Goal: Task Accomplishment & Management: Use online tool/utility

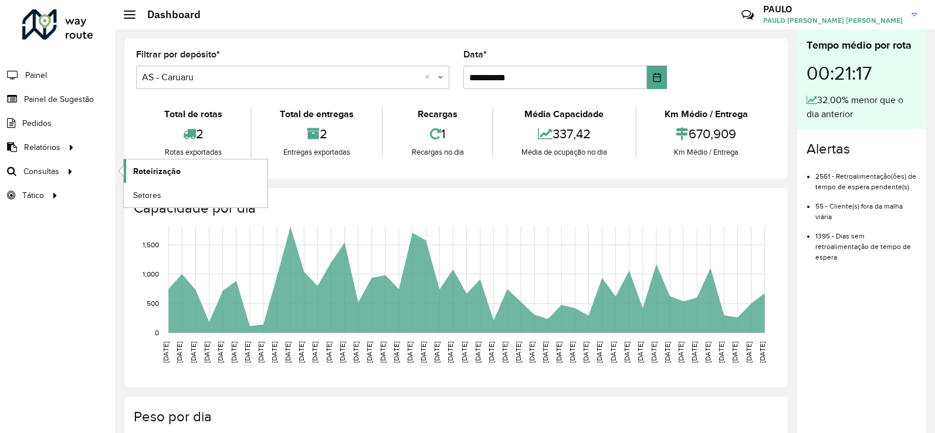
click at [168, 172] on span "Roteirização" at bounding box center [156, 171] width 47 height 12
click at [164, 192] on link "Setores" at bounding box center [196, 195] width 144 height 23
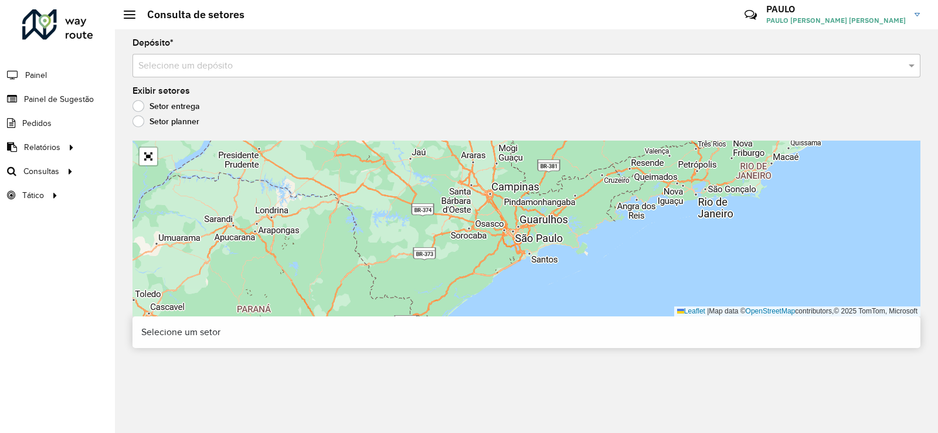
click at [391, 72] on input "text" at bounding box center [514, 66] width 753 height 14
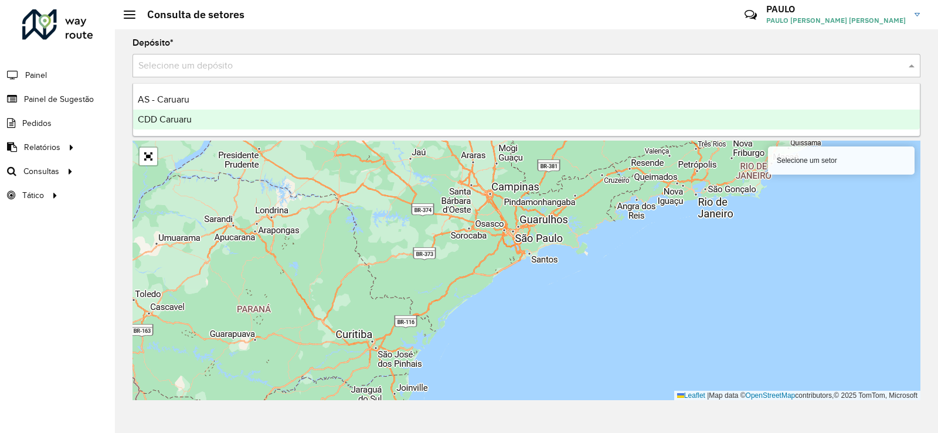
click at [209, 114] on div "CDD Caruaru" at bounding box center [526, 120] width 787 height 20
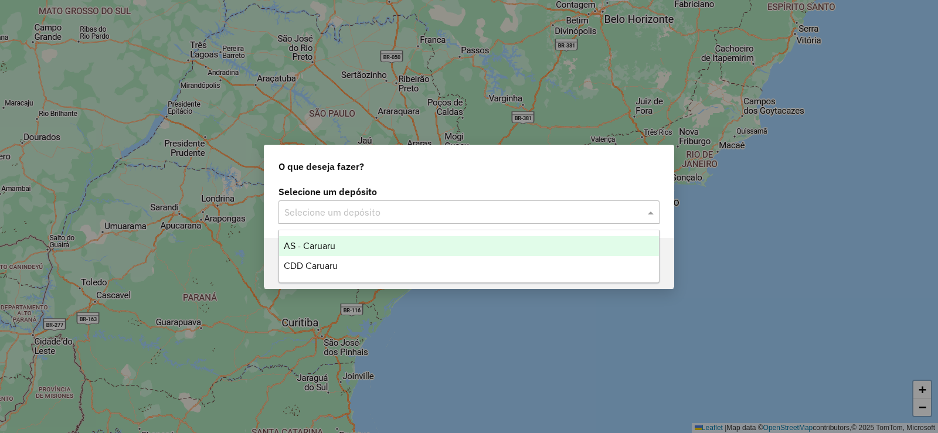
click at [322, 216] on input "text" at bounding box center [457, 213] width 346 height 14
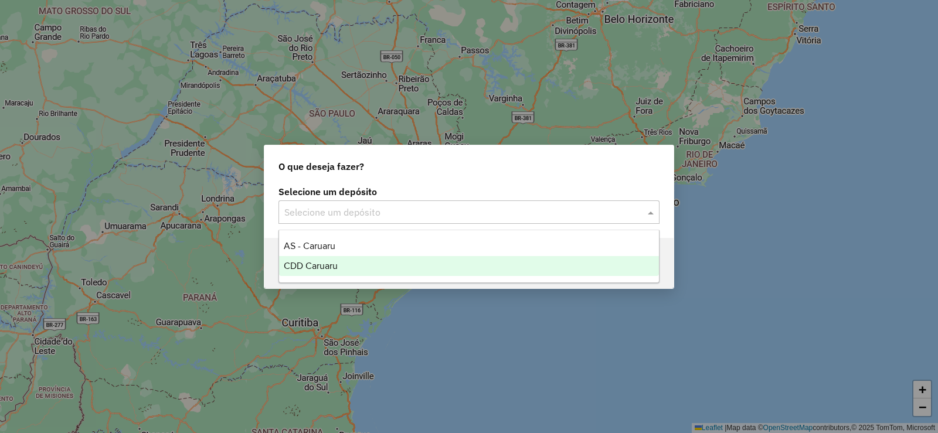
click at [328, 266] on span "CDD Caruaru" at bounding box center [311, 266] width 54 height 10
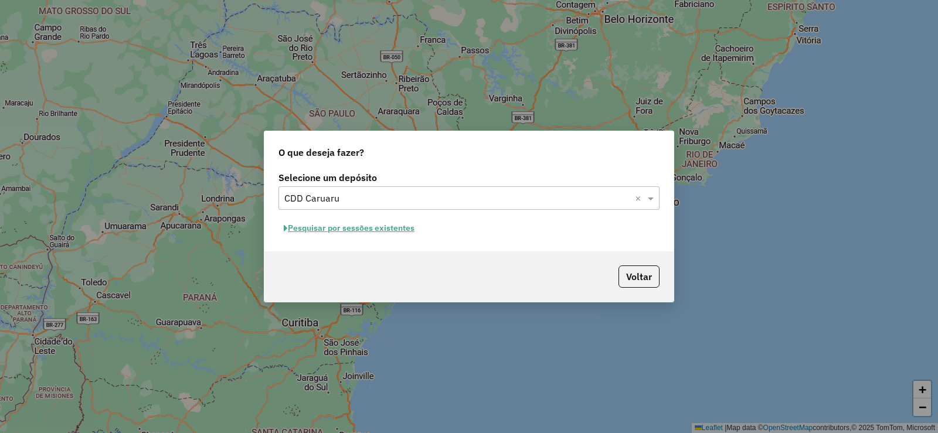
click at [344, 231] on button "Pesquisar por sessões existentes" at bounding box center [349, 228] width 141 height 18
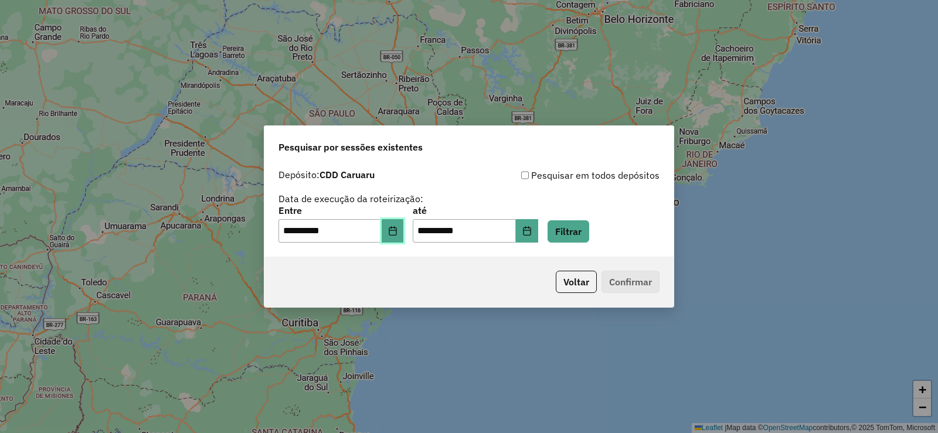
click at [393, 235] on button "Choose Date" at bounding box center [393, 230] width 22 height 23
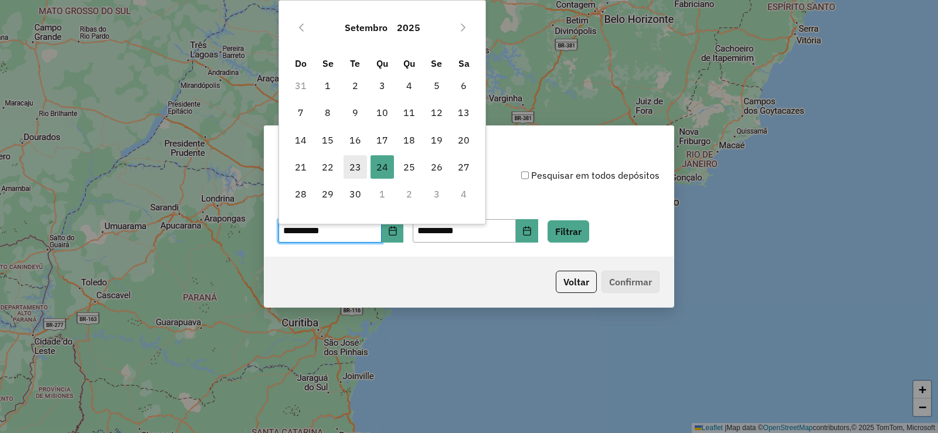
click at [354, 171] on span "23" at bounding box center [355, 166] width 23 height 23
type input "**********"
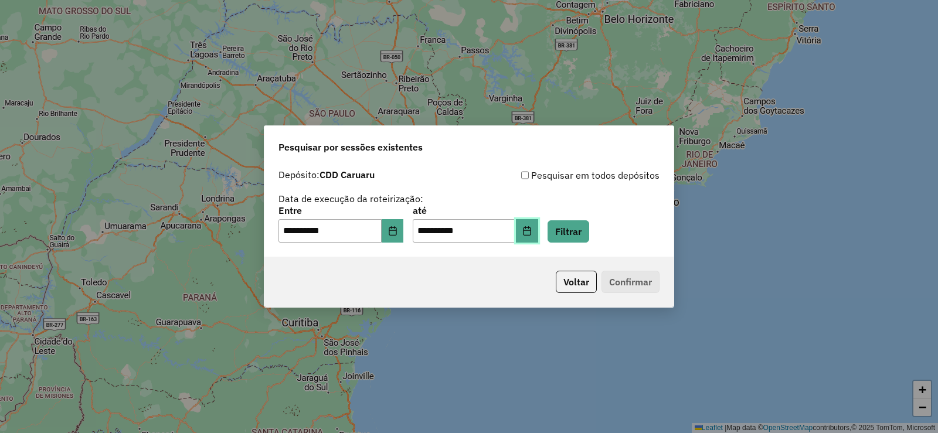
click at [538, 228] on button "Choose Date" at bounding box center [527, 230] width 22 height 23
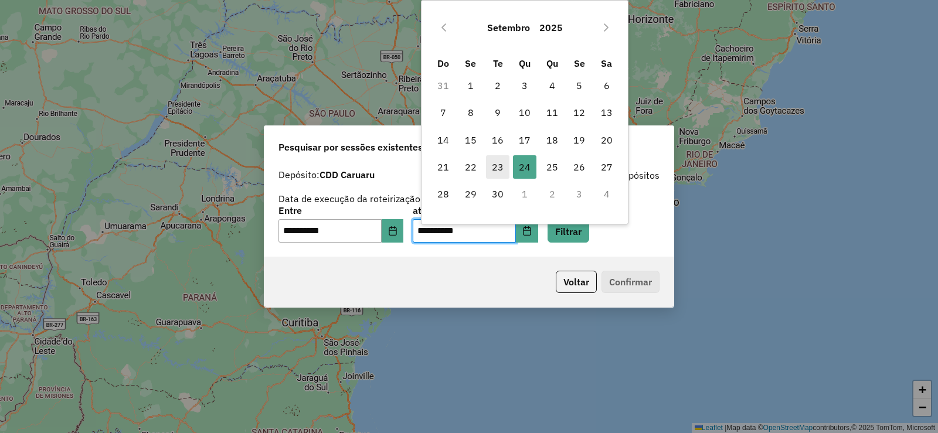
click at [500, 168] on span "23" at bounding box center [497, 166] width 23 height 23
type input "**********"
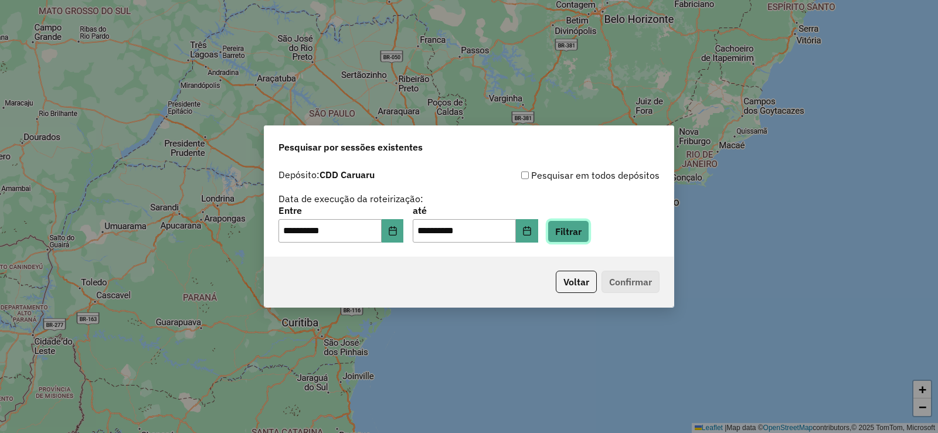
click at [589, 233] on button "Filtrar" at bounding box center [569, 231] width 42 height 22
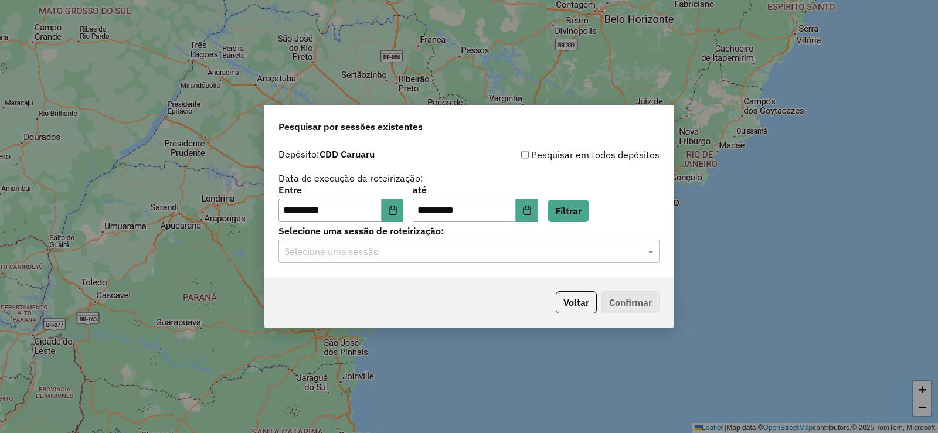
click at [388, 254] on hb-app "**********" at bounding box center [469, 216] width 938 height 433
click at [378, 256] on input "text" at bounding box center [457, 252] width 346 height 14
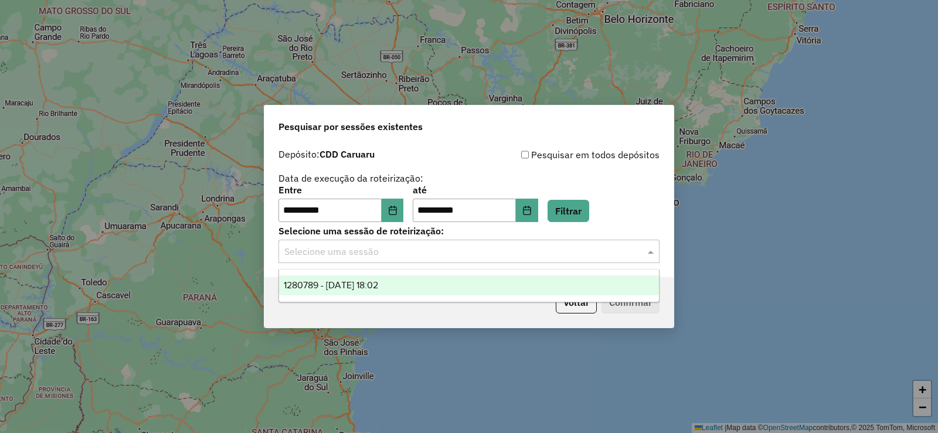
drag, startPoint x: 361, startPoint y: 288, endPoint x: 369, endPoint y: 289, distance: 7.6
click at [361, 289] on span "1280789 - 23/09/2025 18:02" at bounding box center [331, 285] width 94 height 10
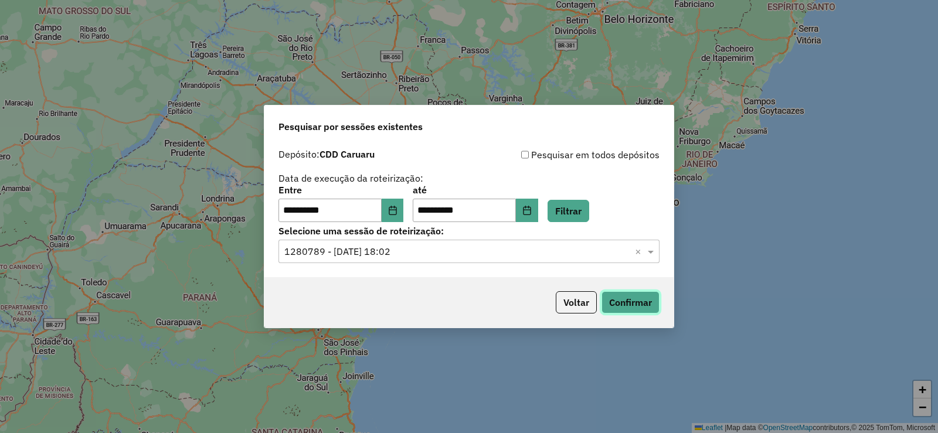
drag, startPoint x: 637, startPoint y: 291, endPoint x: 632, endPoint y: 296, distance: 7.1
click at [634, 294] on button "Confirmar" at bounding box center [631, 302] width 58 height 22
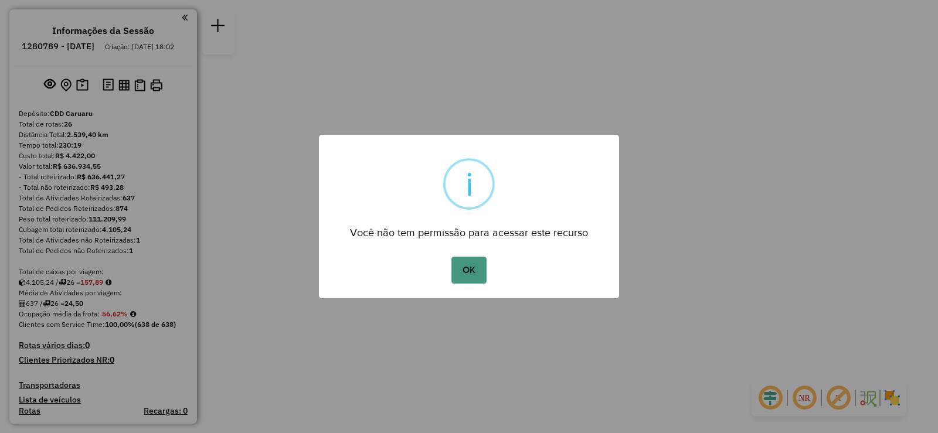
click at [467, 270] on button "OK" at bounding box center [469, 270] width 35 height 27
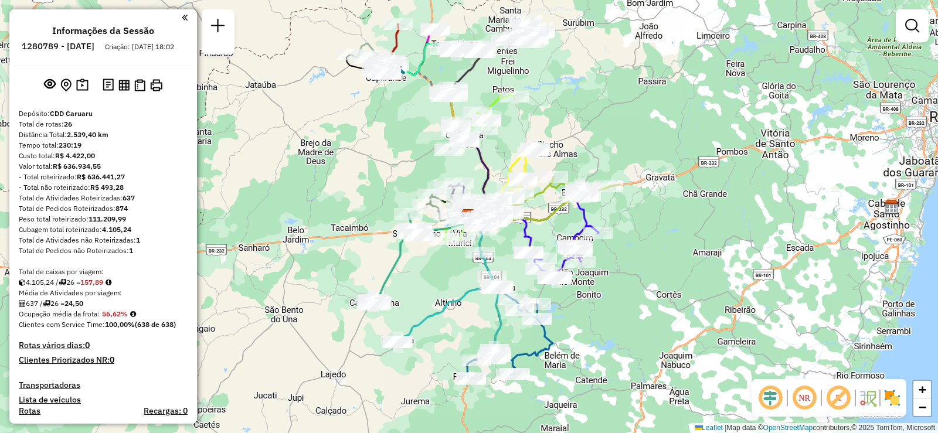
drag, startPoint x: 386, startPoint y: 257, endPoint x: 515, endPoint y: 243, distance: 129.2
click at [520, 243] on div "Janela de atendimento Grade de atendimento Capacidade Transportadoras Veículos …" at bounding box center [469, 216] width 938 height 433
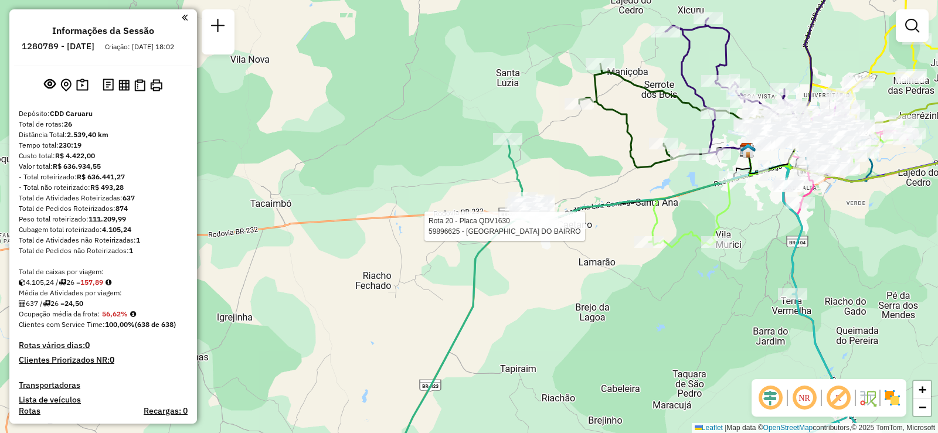
select select "**********"
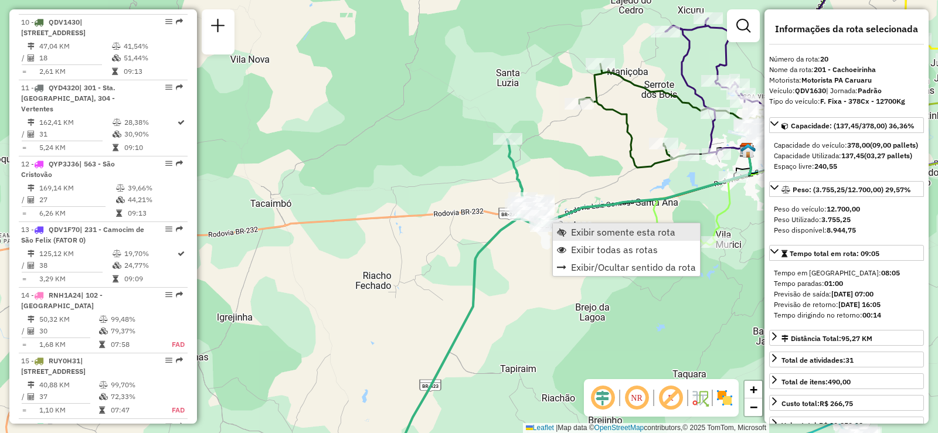
scroll to position [1735, 0]
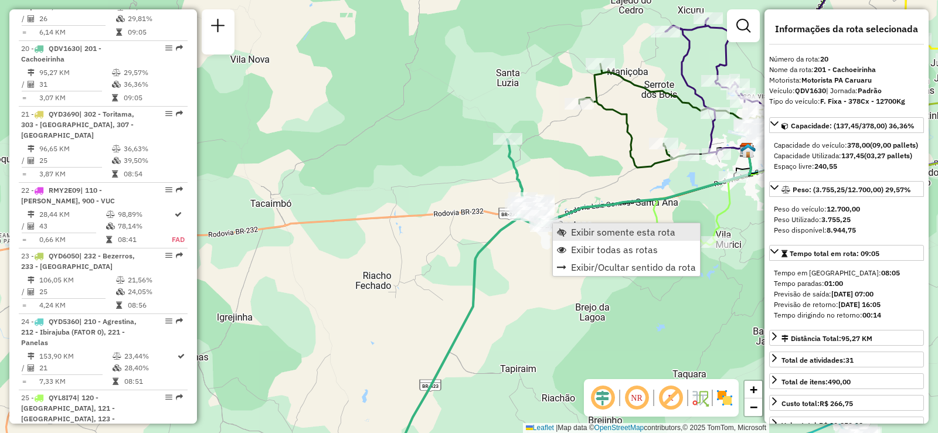
click at [603, 233] on span "Exibir somente esta rota" at bounding box center [623, 232] width 104 height 9
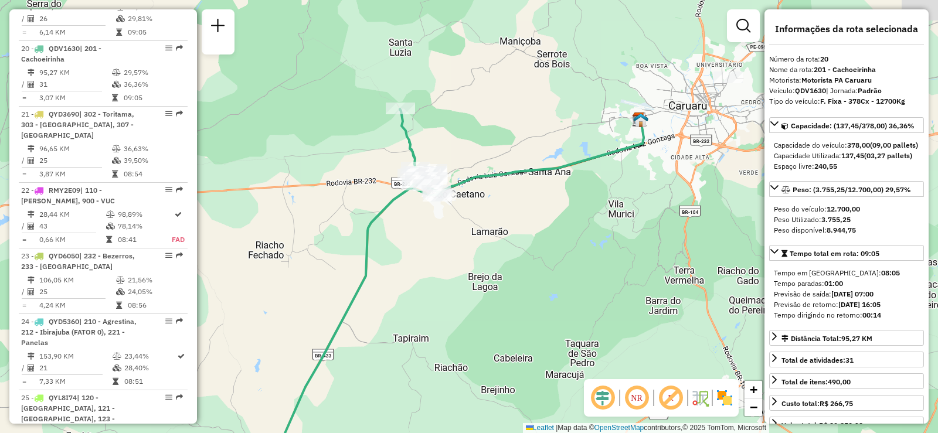
drag, startPoint x: 510, startPoint y: 108, endPoint x: 473, endPoint y: 215, distance: 113.1
click at [473, 215] on div "Janela de atendimento Grade de atendimento Capacidade Transportadoras Veículos …" at bounding box center [469, 216] width 938 height 433
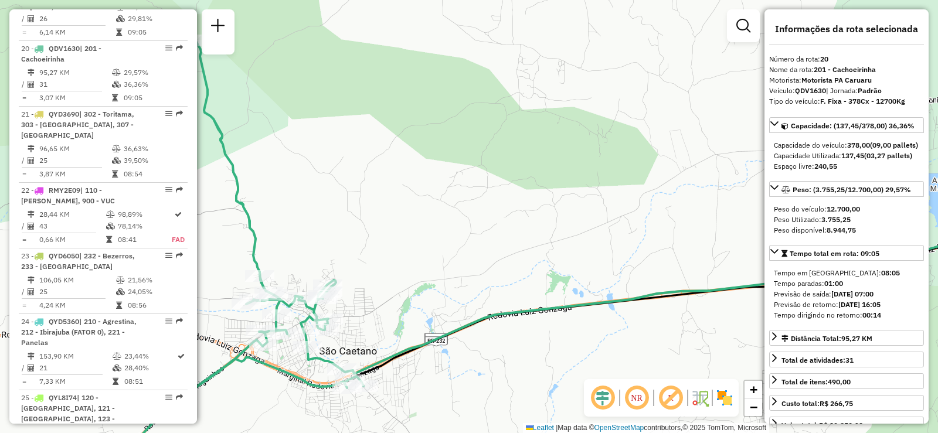
drag, startPoint x: 418, startPoint y: 191, endPoint x: 528, endPoint y: 216, distance: 112.6
click at [528, 216] on div "Janela de atendimento Grade de atendimento Capacidade Transportadoras Veículos …" at bounding box center [469, 216] width 938 height 433
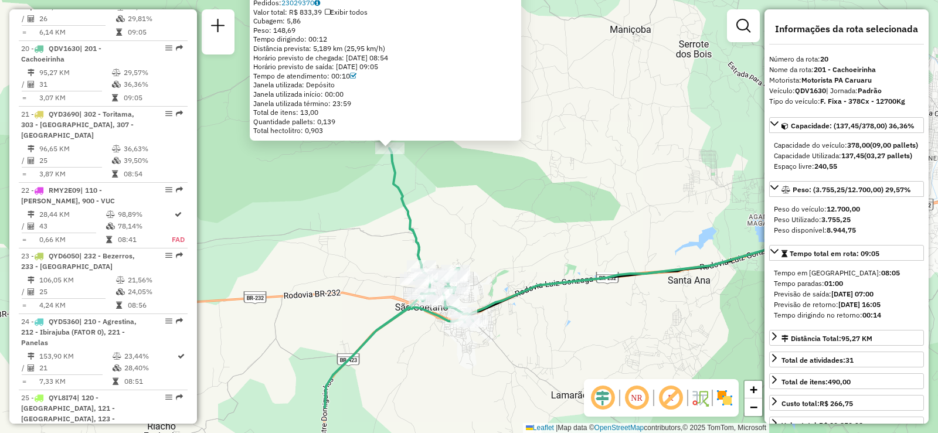
drag, startPoint x: 627, startPoint y: 310, endPoint x: 525, endPoint y: 228, distance: 131.4
click at [525, 228] on div "59877312 - VALDIR ANTONIO DA SI Endereço: AC RUA DUQUE 235 Bairro: CENTRO (SAO …" at bounding box center [469, 216] width 938 height 433
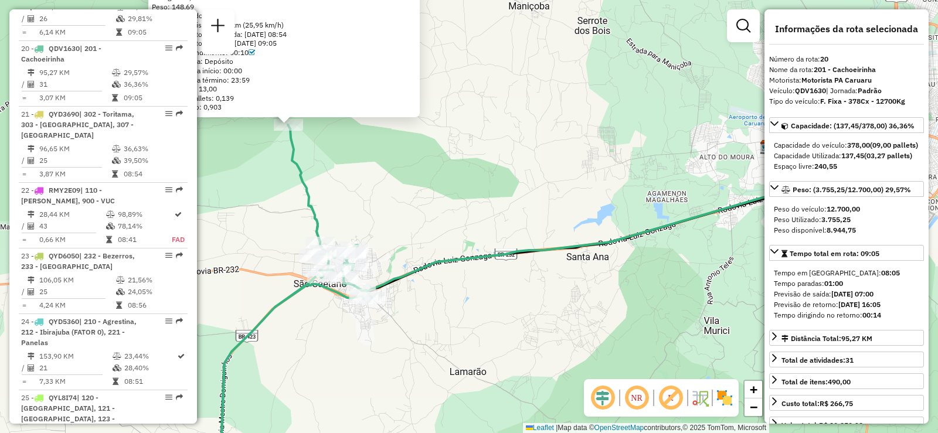
drag, startPoint x: 472, startPoint y: 242, endPoint x: 460, endPoint y: 240, distance: 11.9
click at [460, 240] on div "59877312 - VALDIR ANTONIO DA SI Endereço: AC RUA DUQUE 235 Bairro: CENTRO (SAO …" at bounding box center [469, 216] width 938 height 433
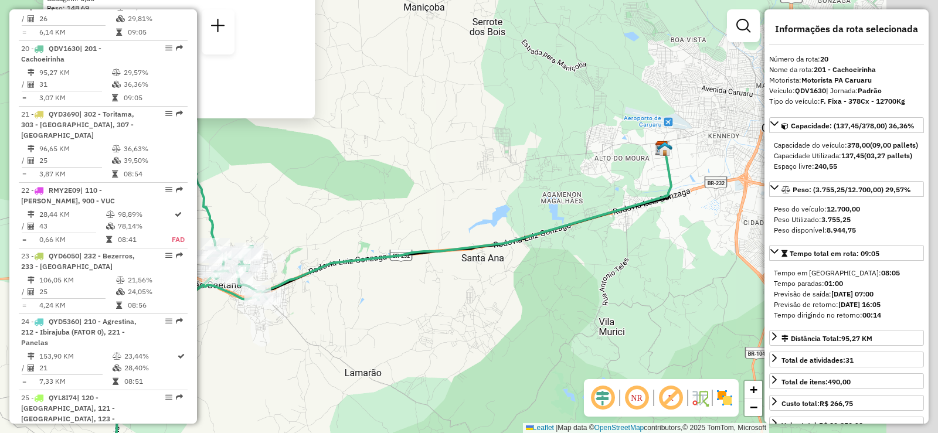
drag, startPoint x: 412, startPoint y: 298, endPoint x: 340, endPoint y: 299, distance: 72.7
click at [340, 299] on div "59877312 - VALDIR ANTONIO DA SI Endereço: AC RUA DUQUE 235 Bairro: CENTRO (SAO …" at bounding box center [469, 216] width 938 height 433
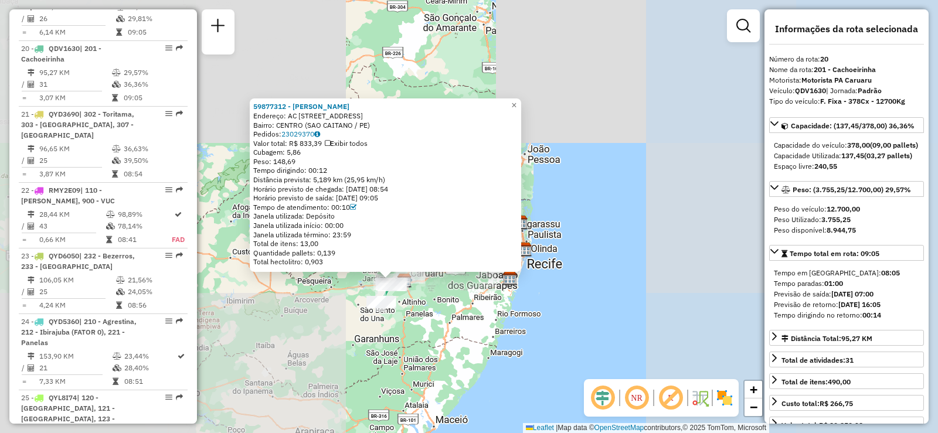
drag, startPoint x: 460, startPoint y: 290, endPoint x: 434, endPoint y: 301, distance: 28.9
click at [434, 301] on div "59877312 - VALDIR ANTONIO DA SI Endereço: AC RUA DUQUE 235 Bairro: CENTRO (SAO …" at bounding box center [469, 216] width 938 height 433
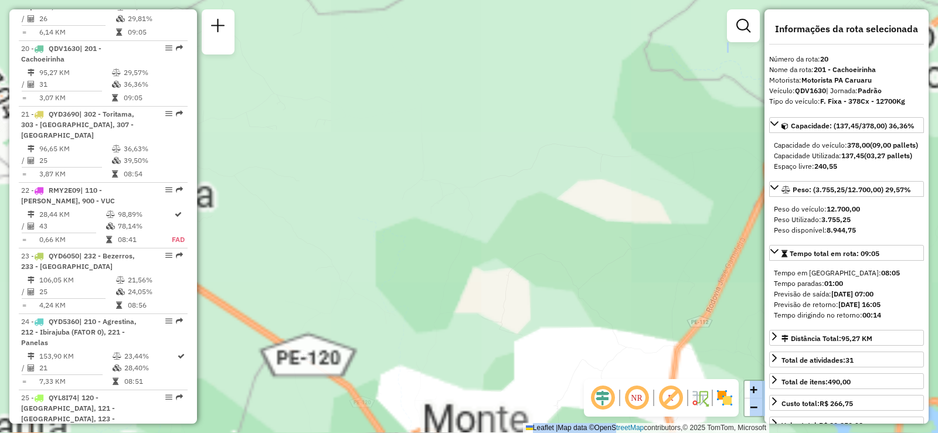
drag, startPoint x: 314, startPoint y: 237, endPoint x: 600, endPoint y: 402, distance: 330.2
click at [630, 429] on div "59877312 - VALDIR ANTONIO DA SI Endereço: AC RUA DUQUE 235 Bairro: CENTRO (SAO …" at bounding box center [469, 216] width 938 height 433
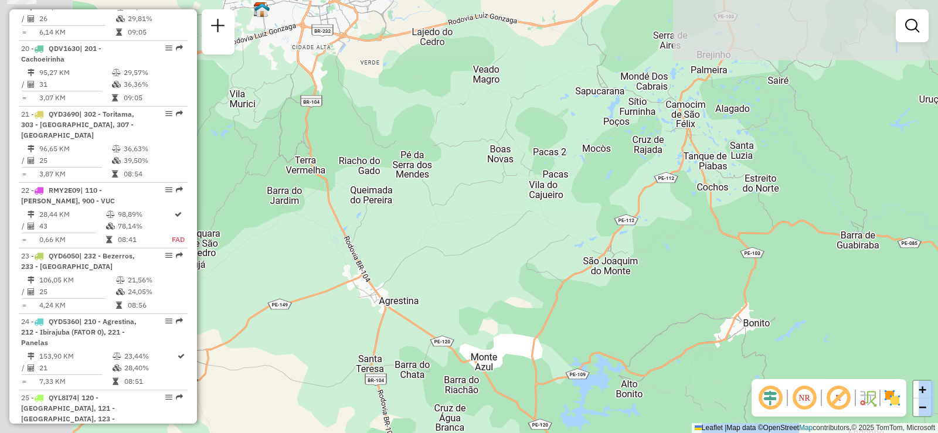
drag, startPoint x: 304, startPoint y: 150, endPoint x: 484, endPoint y: 308, distance: 239.3
click at [484, 308] on div "Janela de atendimento Grade de atendimento Capacidade Transportadoras Veículos …" at bounding box center [469, 216] width 938 height 433
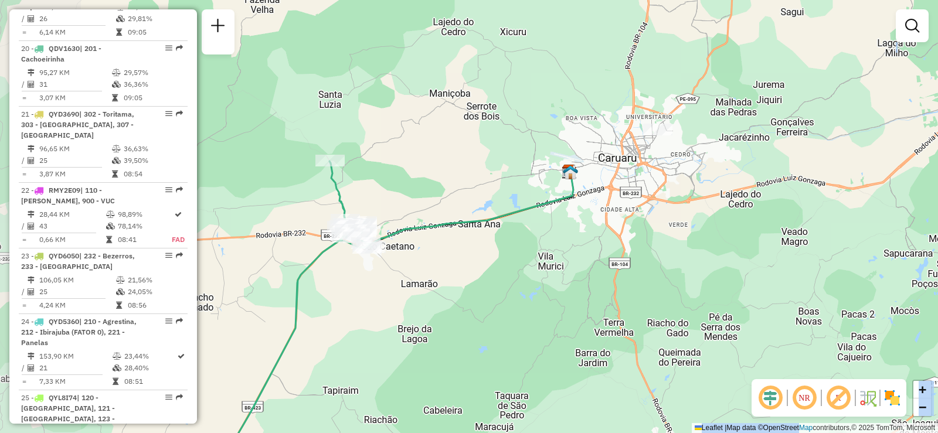
drag, startPoint x: 315, startPoint y: 142, endPoint x: 653, endPoint y: 300, distance: 373.5
click at [653, 300] on div "Janela de atendimento Grade de atendimento Capacidade Transportadoras Veículos …" at bounding box center [469, 216] width 938 height 433
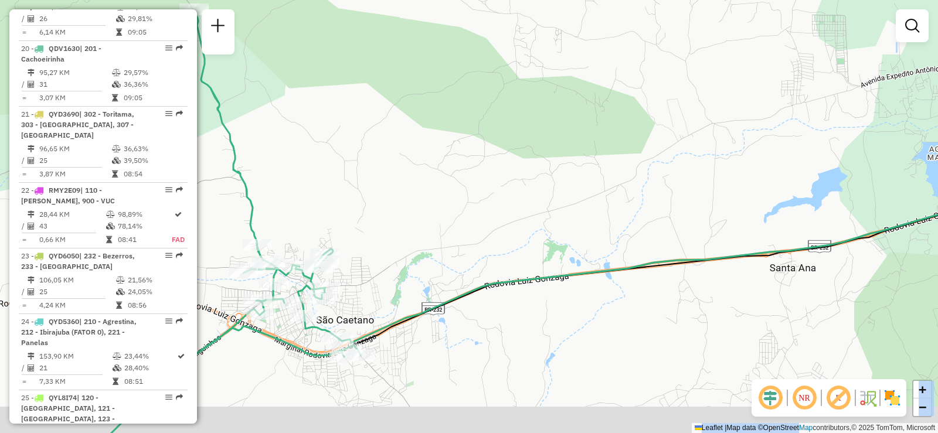
drag, startPoint x: 338, startPoint y: 237, endPoint x: 505, endPoint y: 135, distance: 195.5
click at [504, 135] on div "Janela de atendimento Grade de atendimento Capacidade Transportadoras Veículos …" at bounding box center [469, 216] width 938 height 433
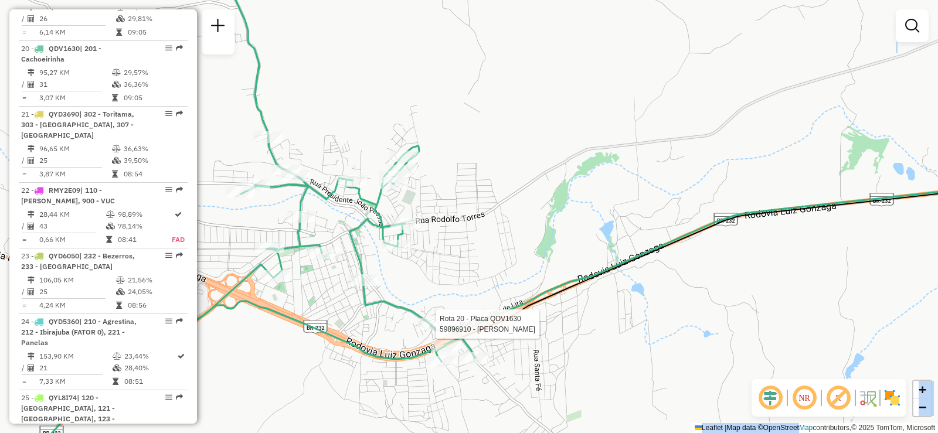
click at [435, 330] on div at bounding box center [431, 324] width 29 height 12
select select "**********"
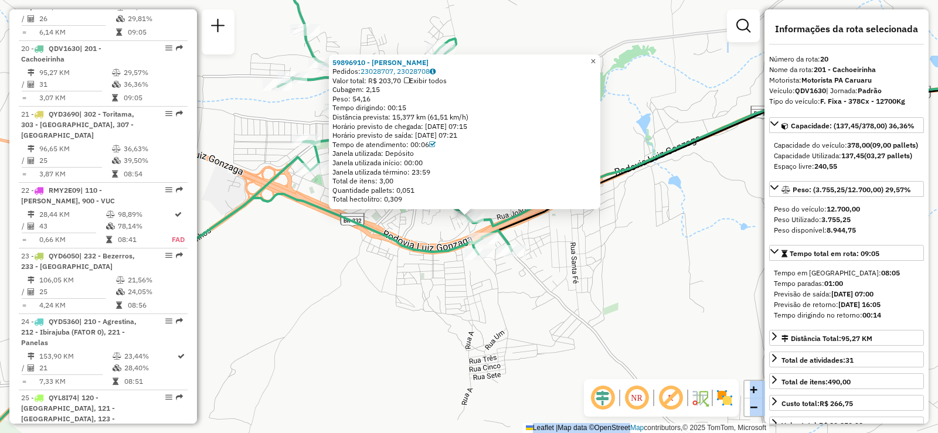
click at [596, 60] on span "×" at bounding box center [592, 61] width 5 height 10
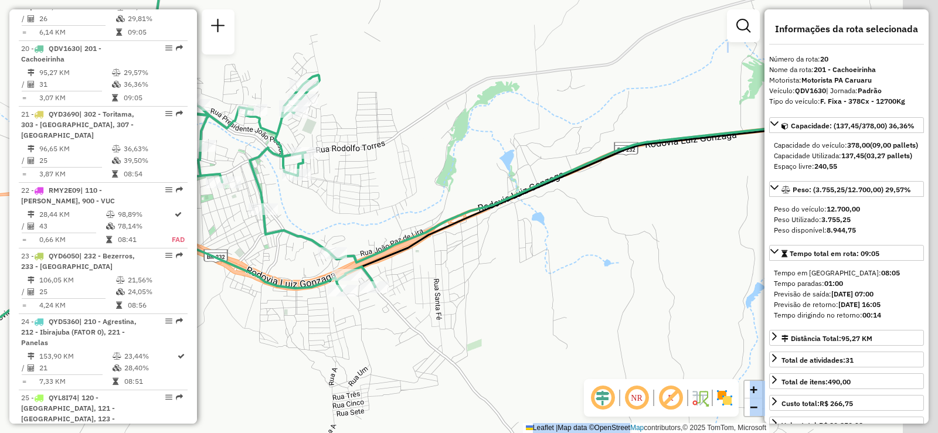
drag, startPoint x: 450, startPoint y: 202, endPoint x: 430, endPoint y: 203, distance: 20.0
click at [430, 203] on div "Janela de atendimento Grade de atendimento Capacidade Transportadoras Veículos …" at bounding box center [469, 216] width 938 height 433
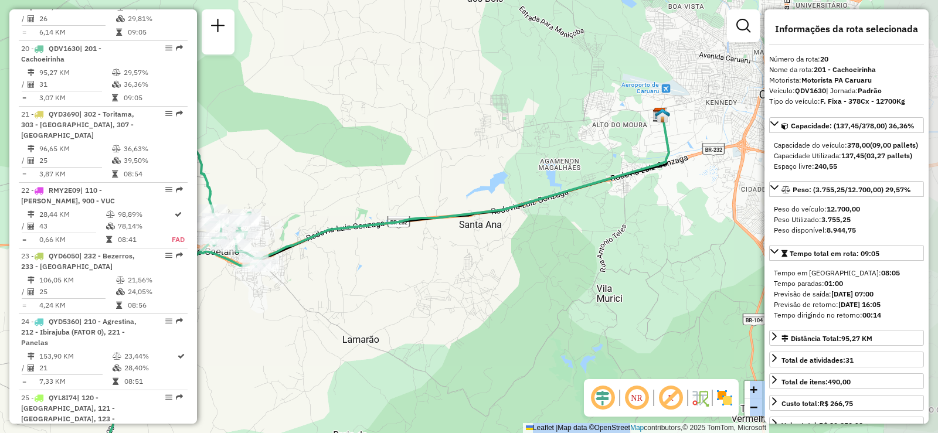
drag, startPoint x: 476, startPoint y: 167, endPoint x: 334, endPoint y: 208, distance: 148.1
click at [334, 208] on div "Janela de atendimento Grade de atendimento Capacidade Transportadoras Veículos …" at bounding box center [469, 216] width 938 height 433
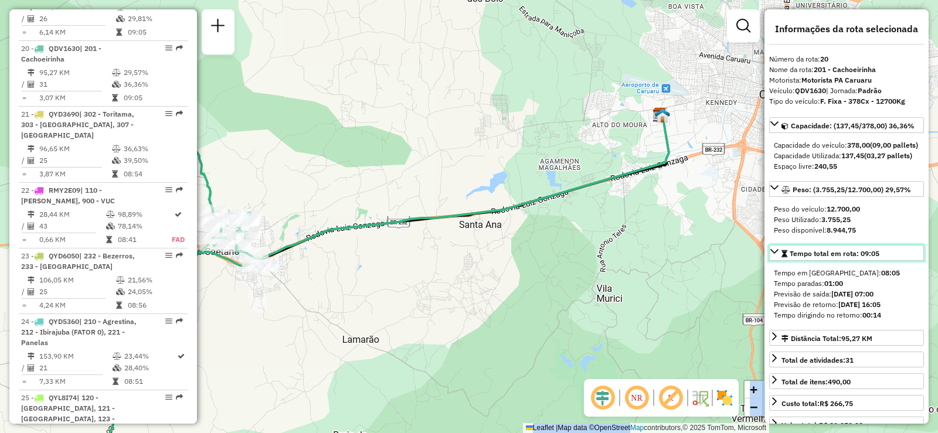
click at [801, 259] on div "Tempo total em rota: 09:05" at bounding box center [831, 254] width 98 height 11
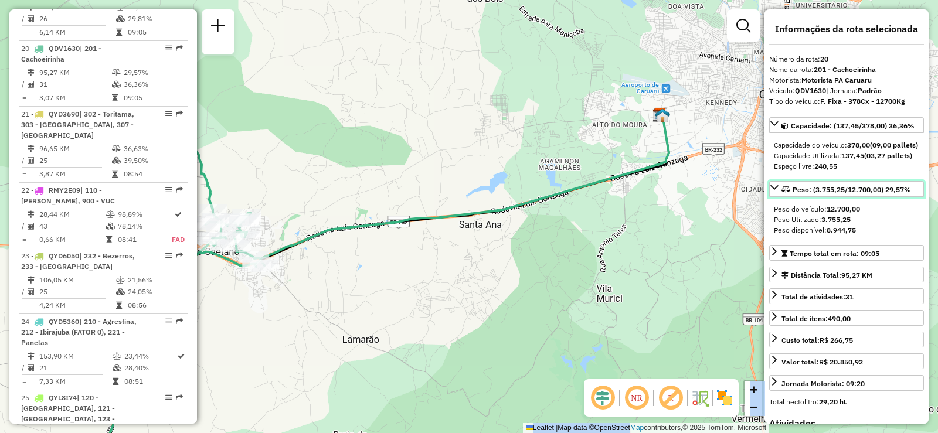
click at [821, 194] on span "Peso: (3.755,25/12.700,00) 29,57%" at bounding box center [852, 189] width 118 height 9
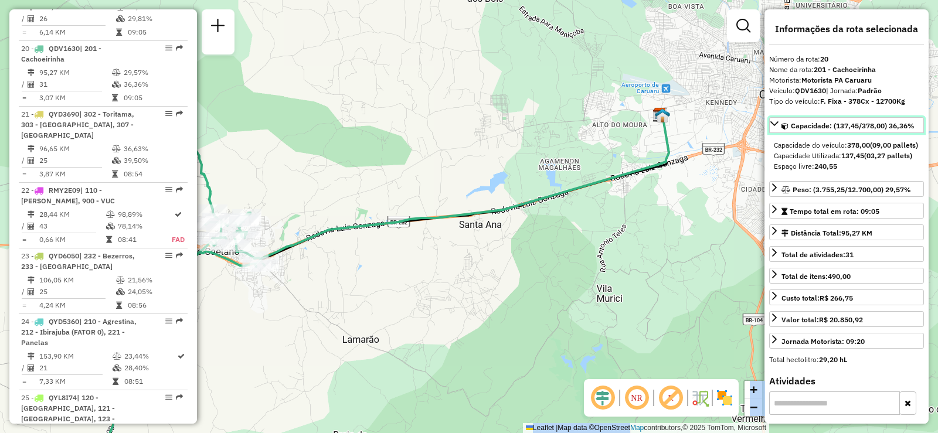
click at [826, 123] on span "Capacidade: (137,45/378,00) 36,36%" at bounding box center [853, 125] width 124 height 9
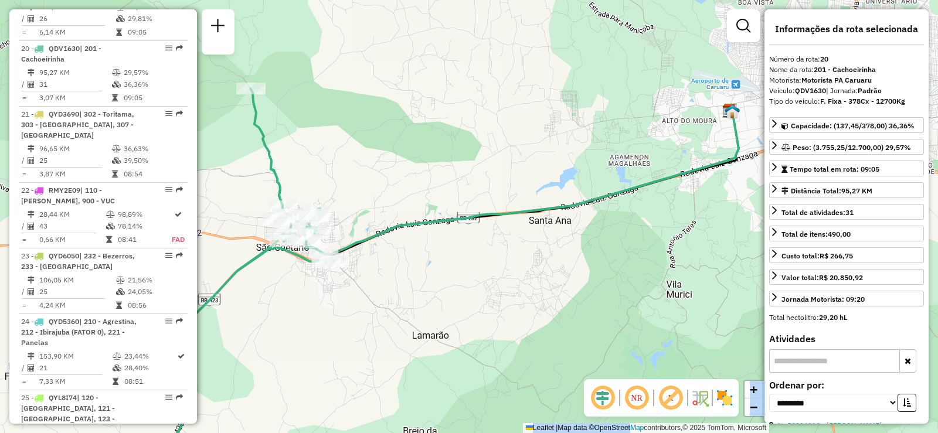
drag, startPoint x: 403, startPoint y: 316, endPoint x: 462, endPoint y: 313, distance: 59.3
click at [462, 313] on div "Janela de atendimento Grade de atendimento Capacidade Transportadoras Veículos …" at bounding box center [469, 216] width 938 height 433
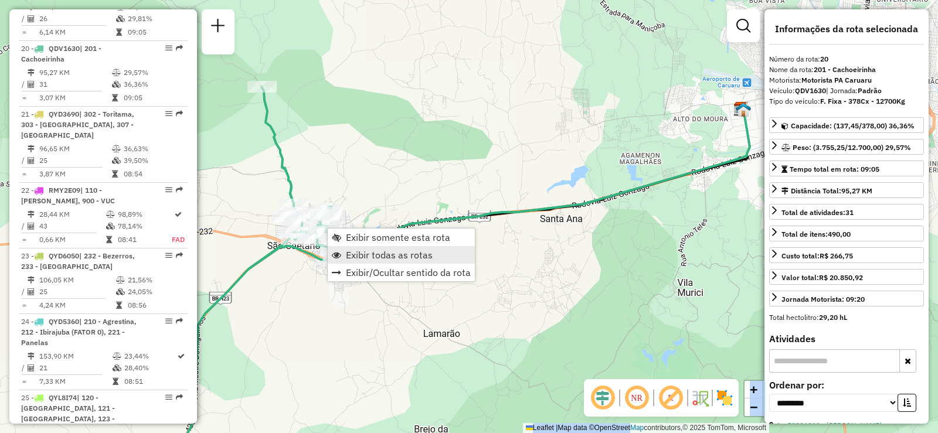
click at [379, 260] on span "Exibir todas as rotas" at bounding box center [389, 254] width 87 height 9
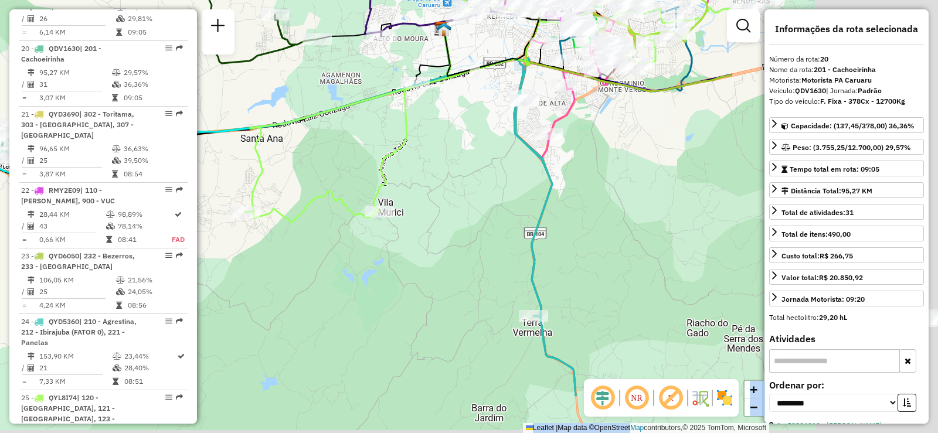
drag, startPoint x: 595, startPoint y: 277, endPoint x: 265, endPoint y: 188, distance: 341.9
click at [266, 188] on div "Janela de atendimento Grade de atendimento Capacidade Transportadoras Veículos …" at bounding box center [469, 216] width 938 height 433
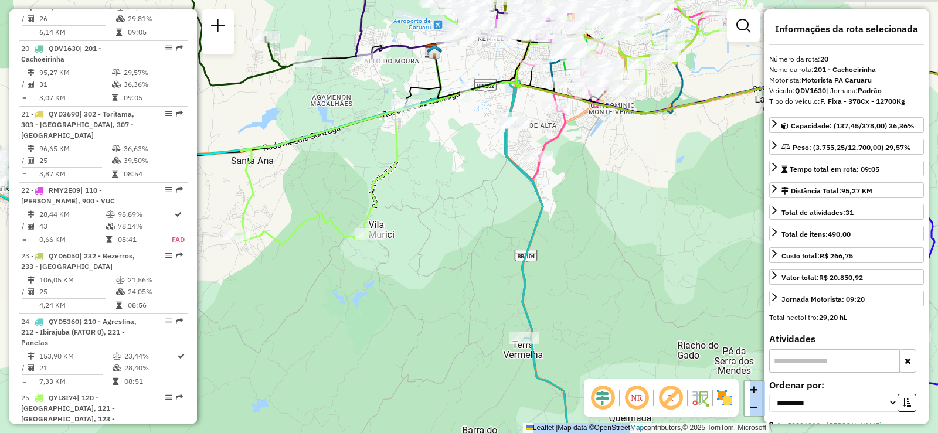
drag, startPoint x: 338, startPoint y: 197, endPoint x: 350, endPoint y: 216, distance: 22.4
click at [359, 228] on icon at bounding box center [498, 118] width 525 height 252
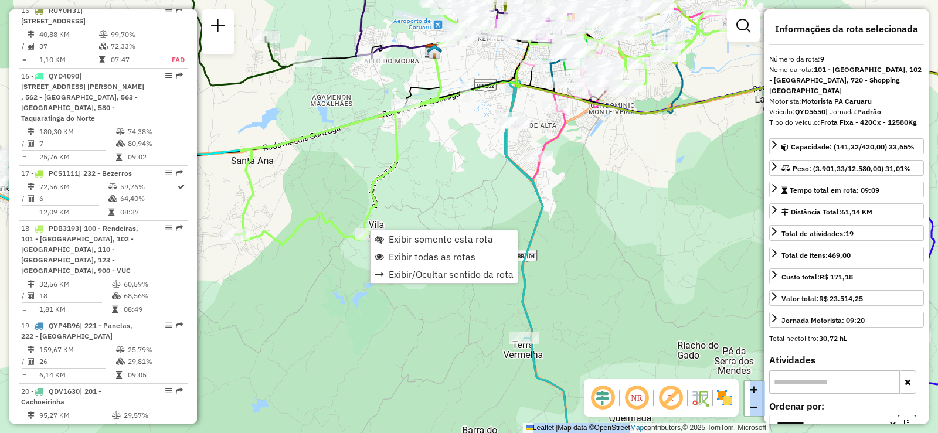
scroll to position [970, 0]
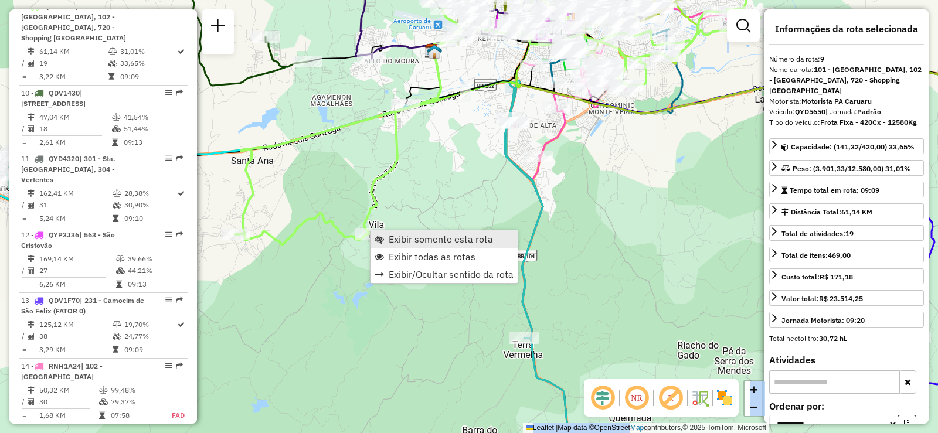
click at [413, 243] on span "Exibir somente esta rota" at bounding box center [441, 239] width 104 height 9
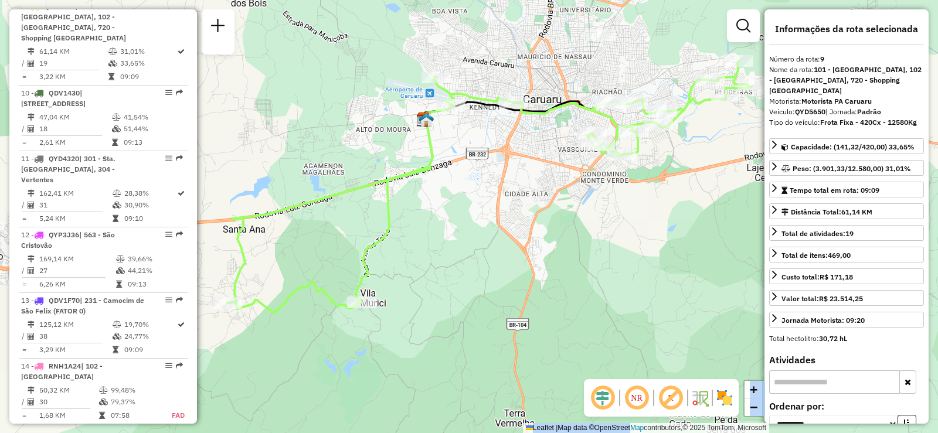
drag, startPoint x: 504, startPoint y: 249, endPoint x: 546, endPoint y: 222, distance: 49.8
click at [546, 222] on div "Janela de atendimento Grade de atendimento Capacidade Transportadoras Veículos …" at bounding box center [469, 216] width 938 height 433
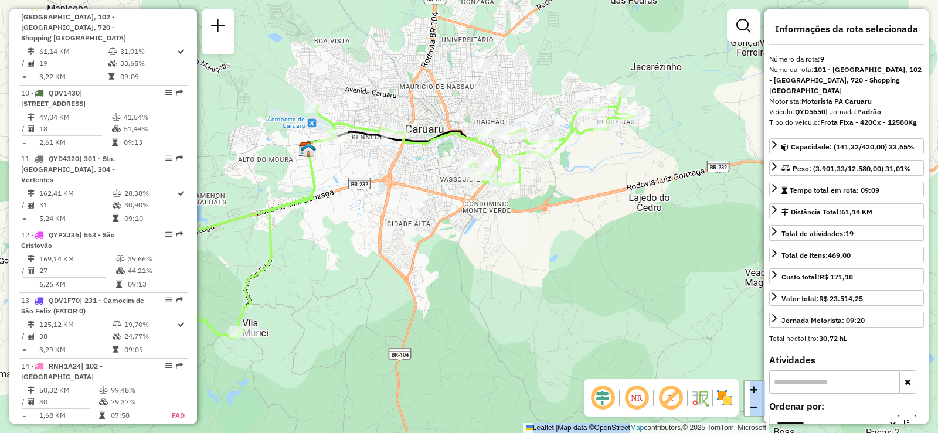
drag, startPoint x: 539, startPoint y: 237, endPoint x: 423, endPoint y: 267, distance: 120.6
click at [423, 267] on div "Janela de atendimento Grade de atendimento Capacidade Transportadoras Veículos …" at bounding box center [469, 216] width 938 height 433
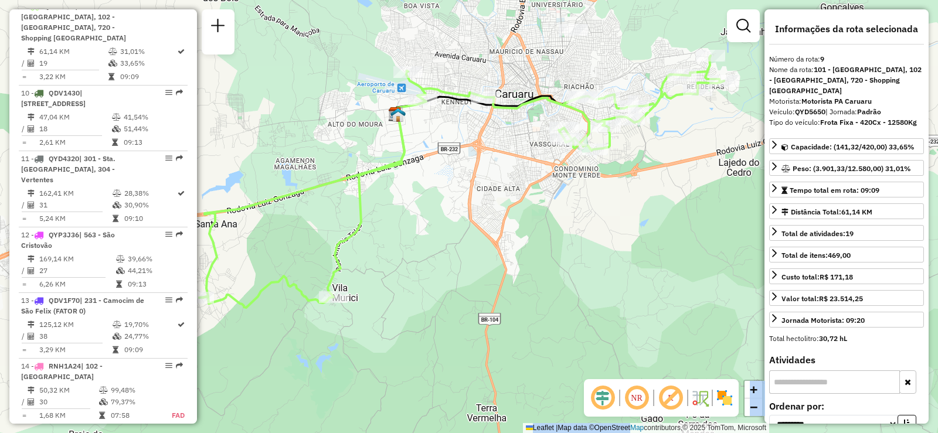
drag, startPoint x: 433, startPoint y: 260, endPoint x: 512, endPoint y: 228, distance: 86.0
click at [512, 228] on div "Janela de atendimento Grade de atendimento Capacidade Transportadoras Veículos …" at bounding box center [469, 216] width 938 height 433
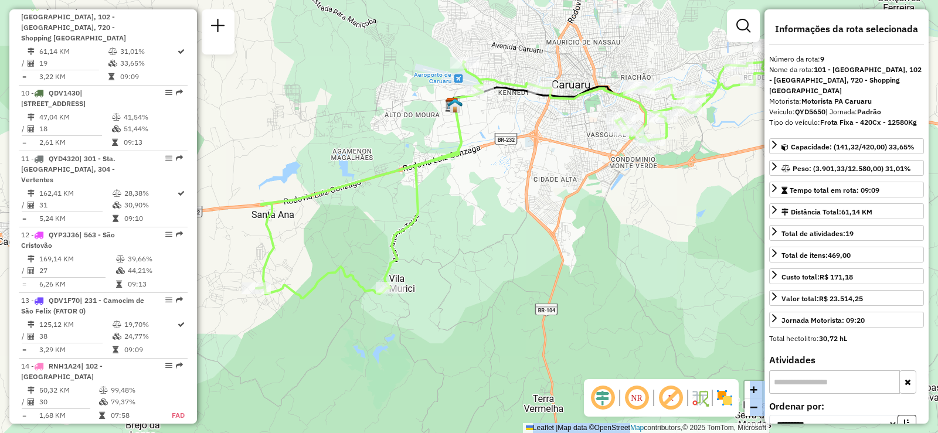
drag, startPoint x: 273, startPoint y: 282, endPoint x: 339, endPoint y: 270, distance: 67.4
click at [339, 270] on icon at bounding box center [518, 172] width 525 height 252
